Goal: Task Accomplishment & Management: Use online tool/utility

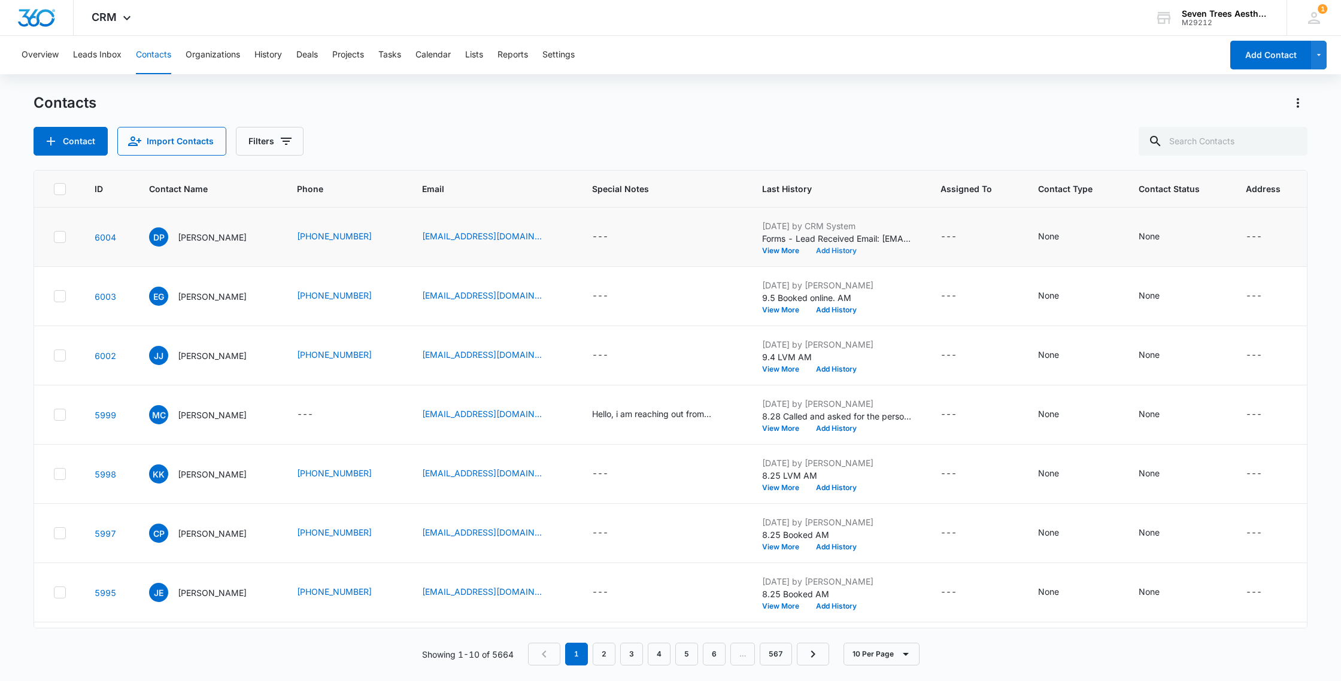
click at [840, 251] on button "Add History" at bounding box center [835, 250] width 57 height 7
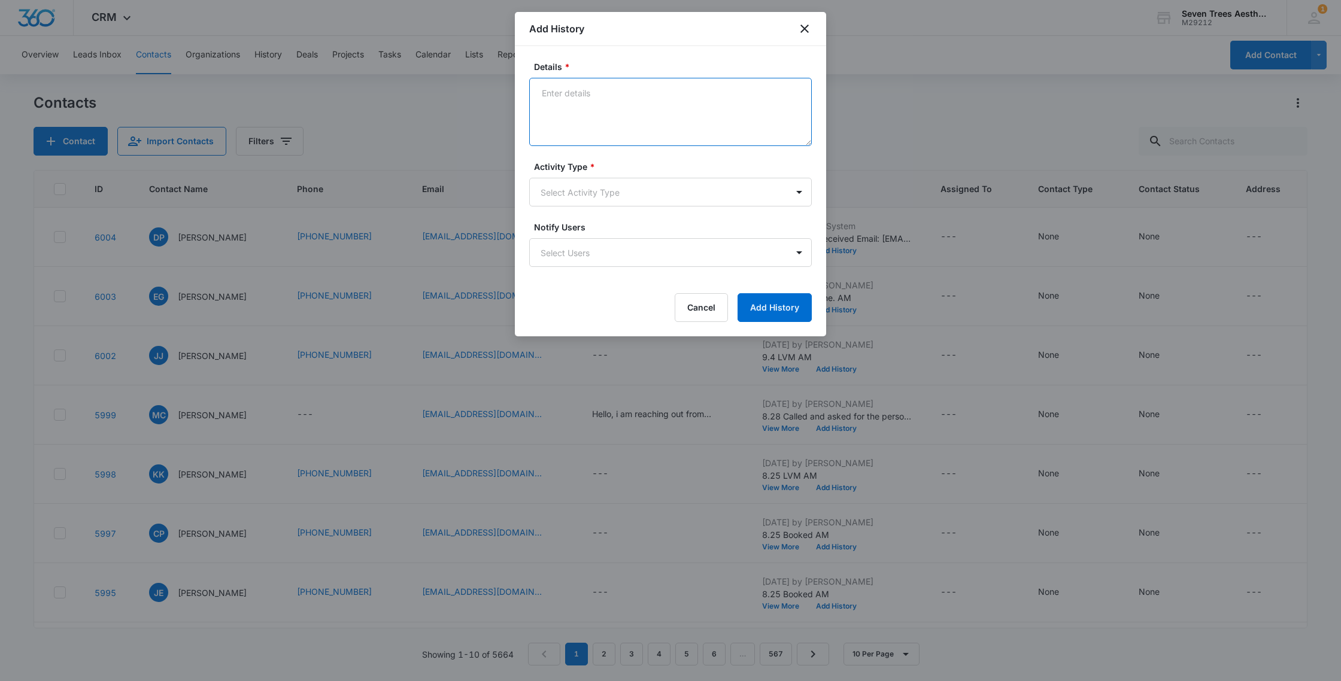
click at [652, 120] on textarea "Details *" at bounding box center [670, 112] width 282 height 68
type textarea "9.8 LVM AM"
click at [537, 194] on body "CRM Apps Reputation Websites Forms CRM Email Social Shop Payments POS Content A…" at bounding box center [670, 340] width 1341 height 681
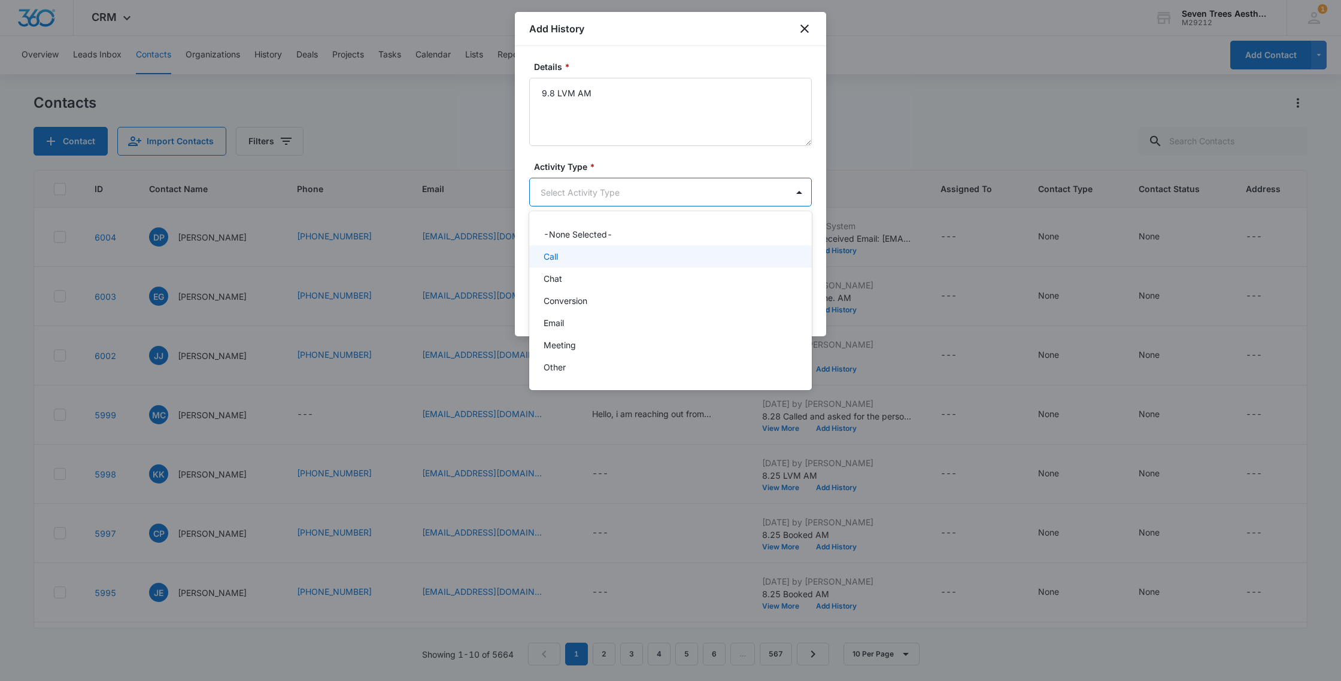
click at [598, 259] on div "Call" at bounding box center [668, 256] width 251 height 13
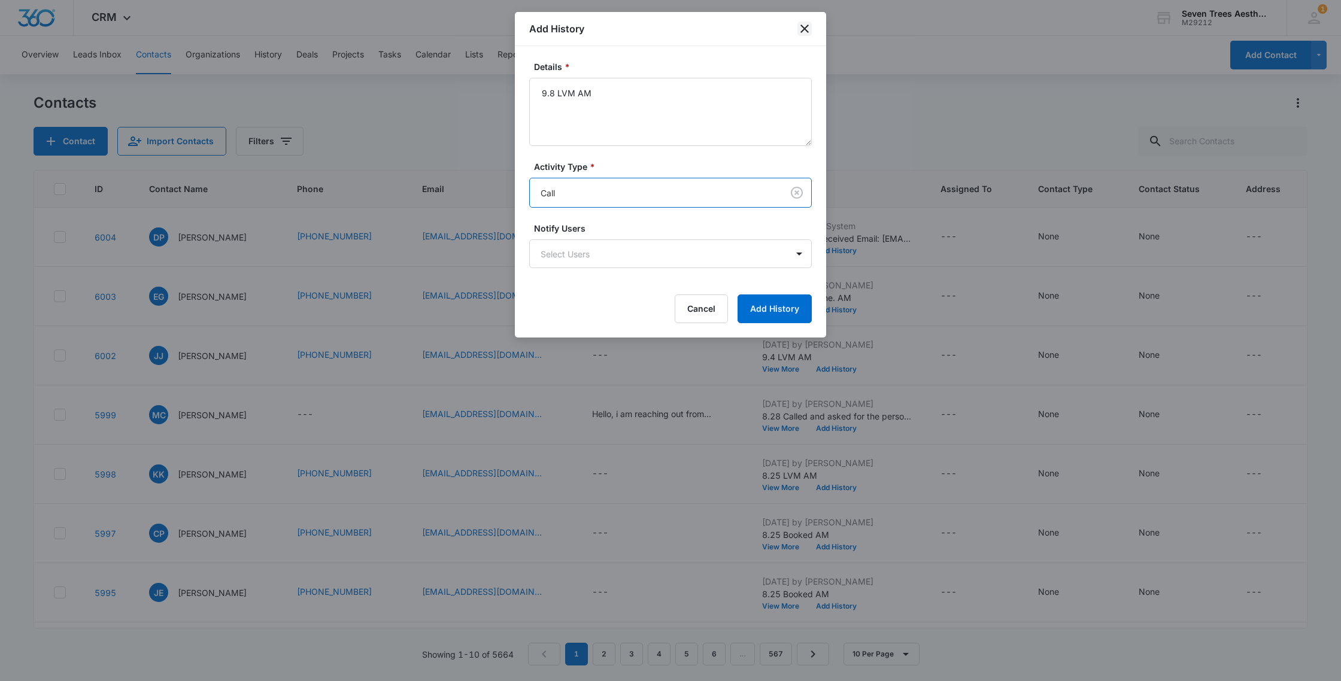
drag, startPoint x: 805, startPoint y: 31, endPoint x: 692, endPoint y: 43, distance: 113.7
click at [805, 31] on icon "close" at bounding box center [804, 29] width 14 height 14
